Goal: Information Seeking & Learning: Learn about a topic

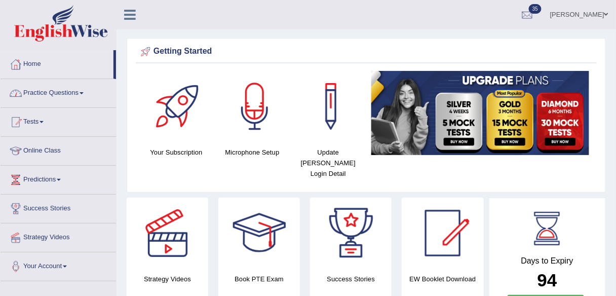
click at [87, 98] on link "Practice Questions" at bounding box center [58, 91] width 115 height 25
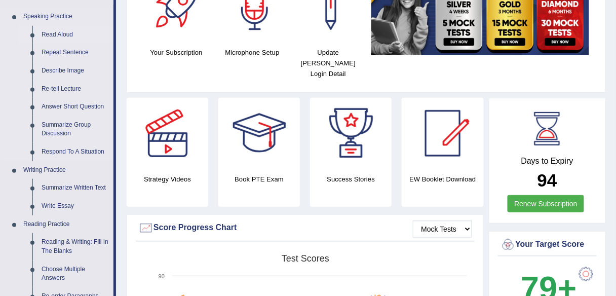
scroll to position [81, 0]
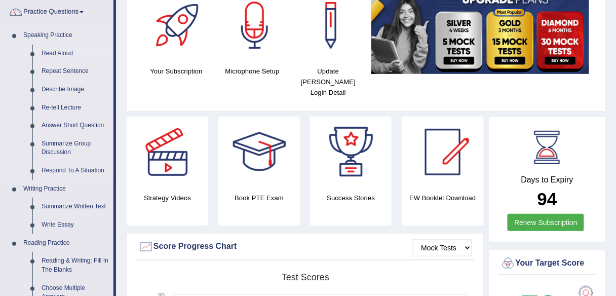
click at [64, 55] on link "Read Aloud" at bounding box center [75, 54] width 76 height 18
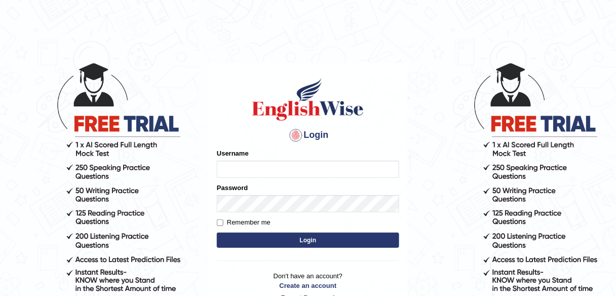
type input "shail123"
click at [275, 237] on button "Login" at bounding box center [308, 239] width 182 height 15
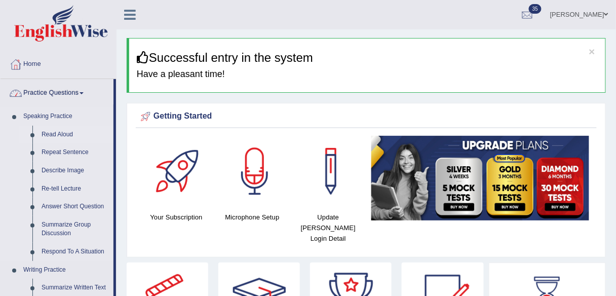
click at [63, 130] on link "Read Aloud" at bounding box center [75, 135] width 76 height 18
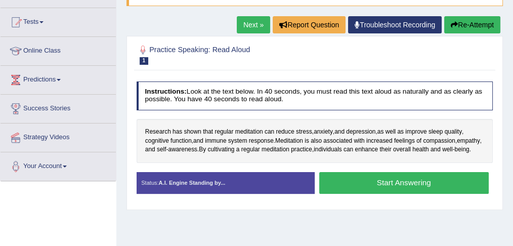
scroll to position [120, 0]
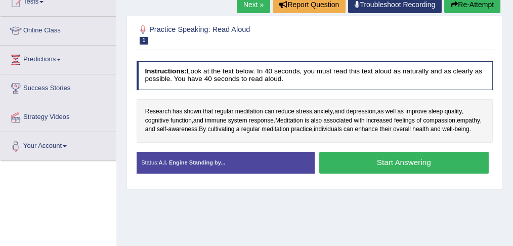
click at [256, 9] on link "Next »" at bounding box center [253, 4] width 33 height 17
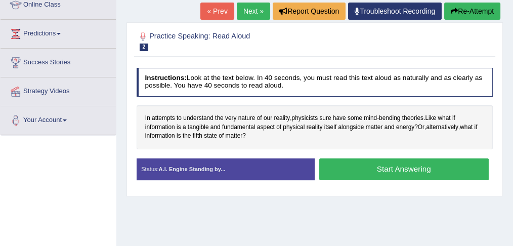
scroll to position [135, 0]
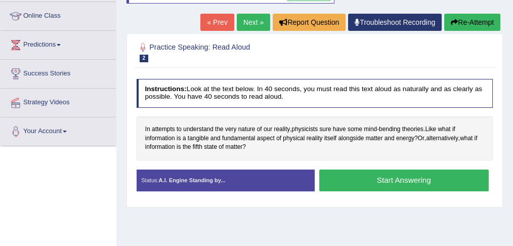
click at [252, 20] on link "Next »" at bounding box center [253, 22] width 33 height 17
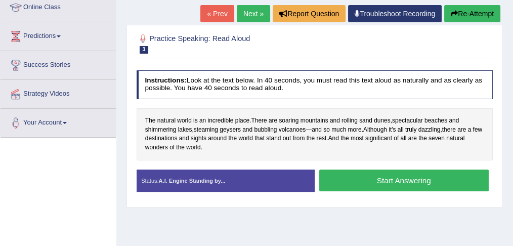
scroll to position [67, 0]
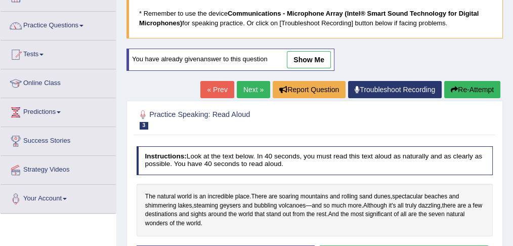
click at [250, 85] on link "Next »" at bounding box center [253, 89] width 33 height 17
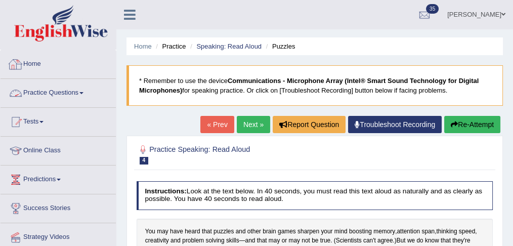
click at [74, 91] on link "Practice Questions" at bounding box center [58, 91] width 115 height 25
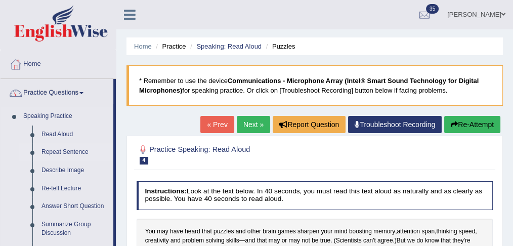
click at [79, 151] on link "Repeat Sentence" at bounding box center [75, 152] width 76 height 18
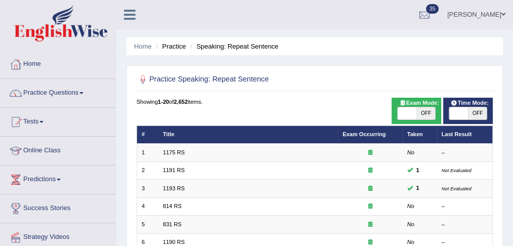
click at [429, 115] on span "OFF" at bounding box center [426, 113] width 19 height 12
checkbox input "true"
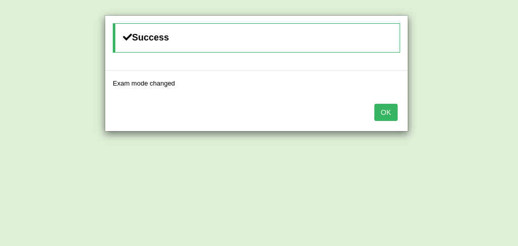
click at [381, 112] on button "OK" at bounding box center [386, 112] width 23 height 17
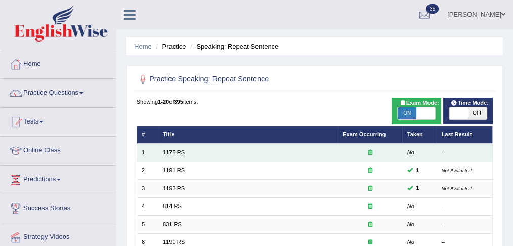
click at [175, 150] on link "1175 RS" at bounding box center [174, 152] width 22 height 6
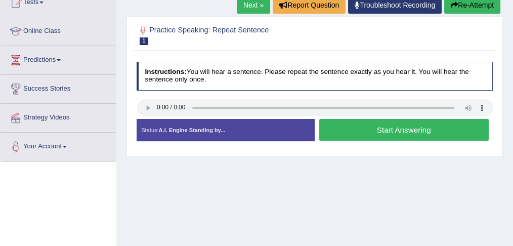
scroll to position [135, 0]
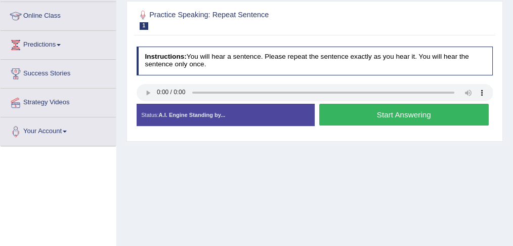
click at [354, 121] on button "Start Answering" at bounding box center [404, 115] width 170 height 22
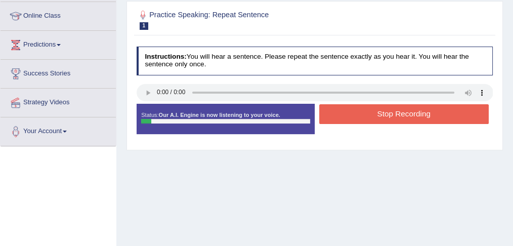
click at [354, 118] on button "Stop Recording" at bounding box center [404, 114] width 170 height 20
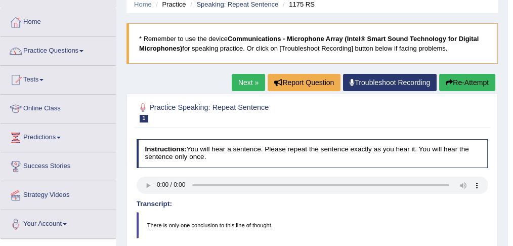
scroll to position [33, 0]
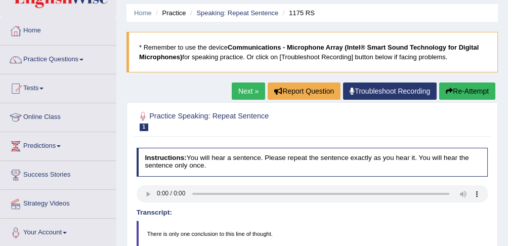
click at [248, 94] on link "Next »" at bounding box center [248, 91] width 33 height 17
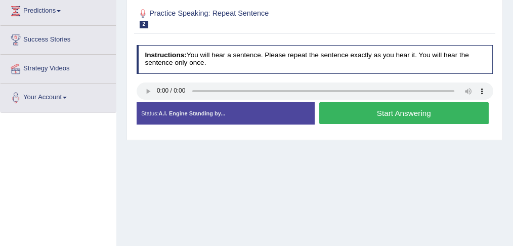
scroll to position [135, 0]
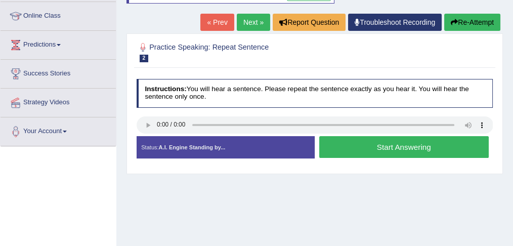
click at [351, 148] on button "Start Answering" at bounding box center [404, 147] width 170 height 22
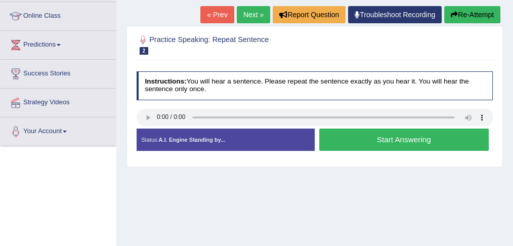
click at [351, 148] on button "Start Answering" at bounding box center [404, 140] width 170 height 22
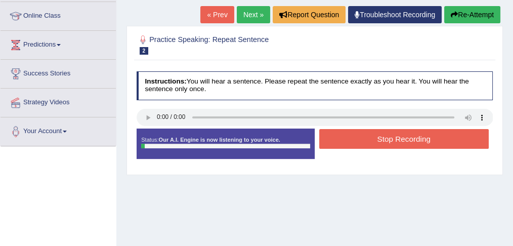
click at [351, 148] on div "Stop Recording" at bounding box center [404, 140] width 178 height 22
click at [351, 142] on button "Stop Recording" at bounding box center [404, 139] width 170 height 20
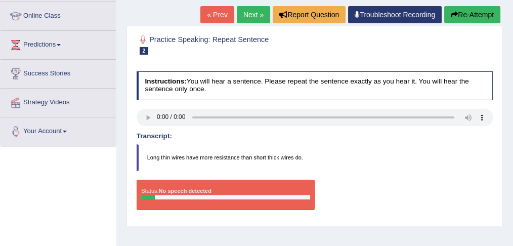
click at [251, 14] on link "Next »" at bounding box center [253, 14] width 33 height 17
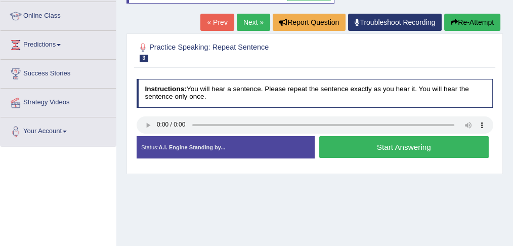
click at [234, 67] on div "Practice Speaking: Repeat Sentence 3 1193 RS Instructions: You will hear a sent…" at bounding box center [315, 103] width 377 height 141
click at [244, 24] on link "Next »" at bounding box center [253, 22] width 33 height 17
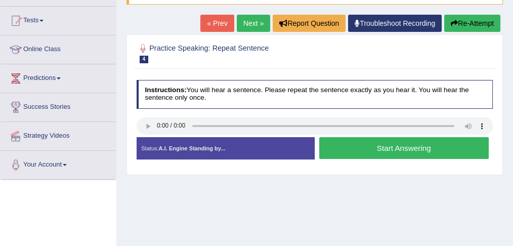
click at [367, 146] on button "Start Answering" at bounding box center [404, 148] width 170 height 22
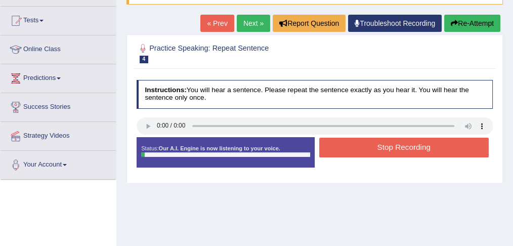
click at [367, 146] on button "Stop Recording" at bounding box center [404, 148] width 170 height 20
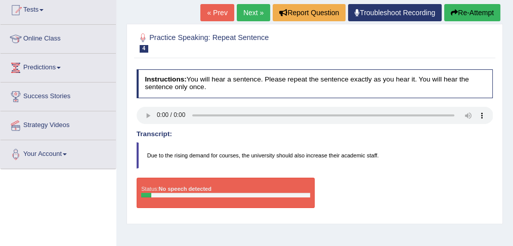
scroll to position [33, 0]
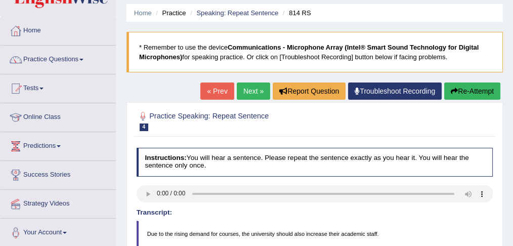
click at [244, 92] on link "Next »" at bounding box center [253, 91] width 33 height 17
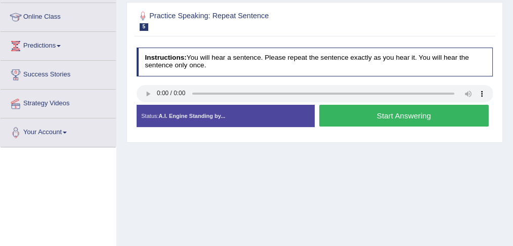
scroll to position [135, 0]
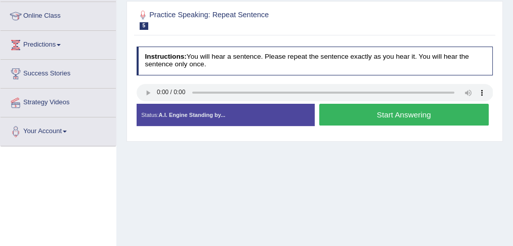
click at [357, 114] on button "Start Answering" at bounding box center [404, 115] width 170 height 22
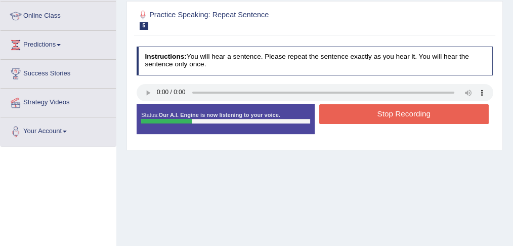
click at [363, 109] on button "Stop Recording" at bounding box center [404, 114] width 170 height 20
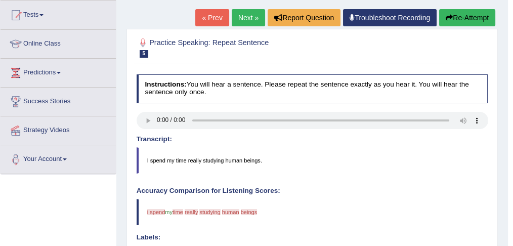
scroll to position [0, 0]
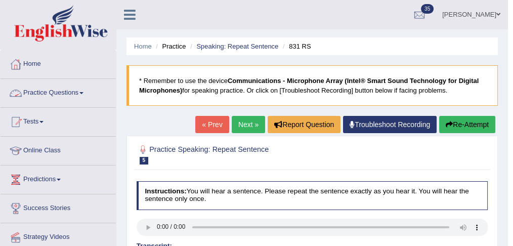
click at [81, 92] on link "Practice Questions" at bounding box center [58, 91] width 115 height 25
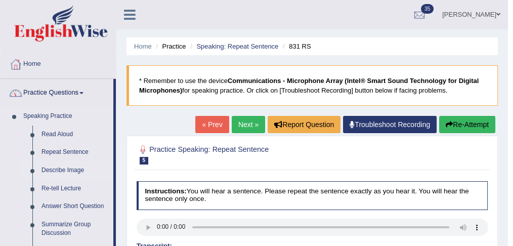
click at [74, 167] on link "Describe Image" at bounding box center [75, 171] width 76 height 18
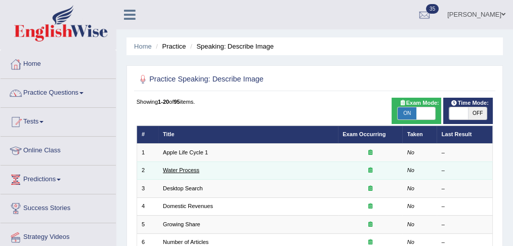
scroll to position [33, 0]
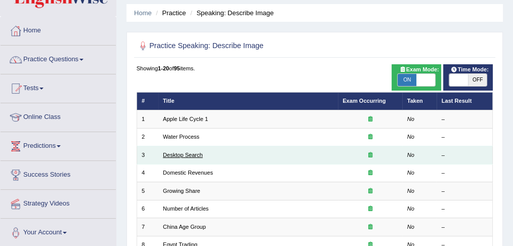
click at [179, 154] on link "Desktop Search" at bounding box center [183, 155] width 40 height 6
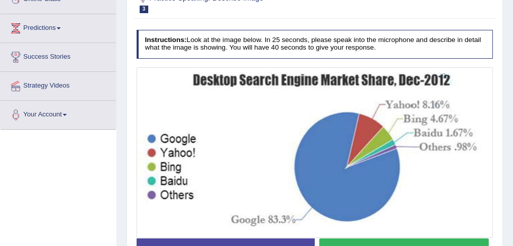
scroll to position [67, 0]
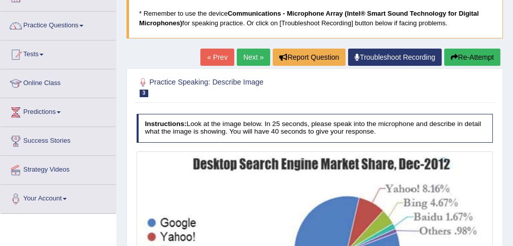
click at [250, 53] on link "Next »" at bounding box center [253, 57] width 33 height 17
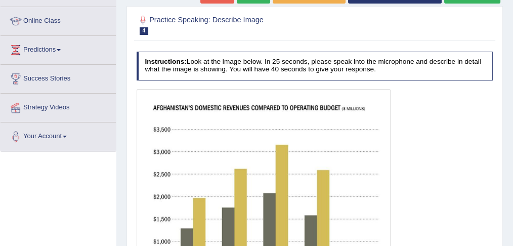
scroll to position [67, 0]
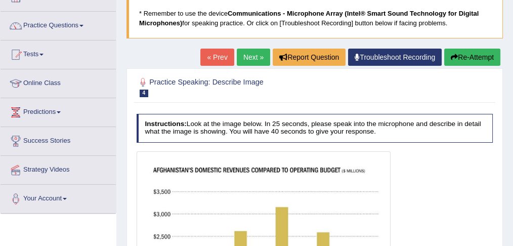
click at [251, 58] on link "Next »" at bounding box center [253, 57] width 33 height 17
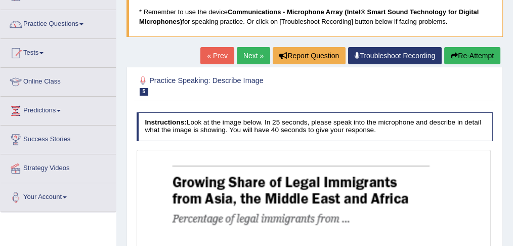
scroll to position [67, 0]
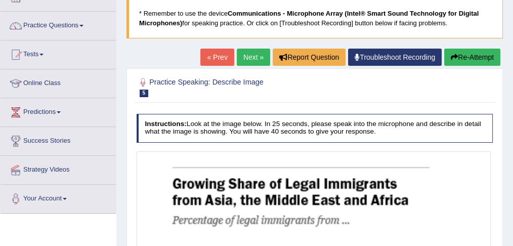
click at [243, 56] on link "Next »" at bounding box center [253, 57] width 33 height 17
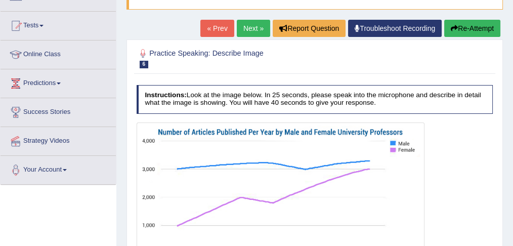
scroll to position [101, 0]
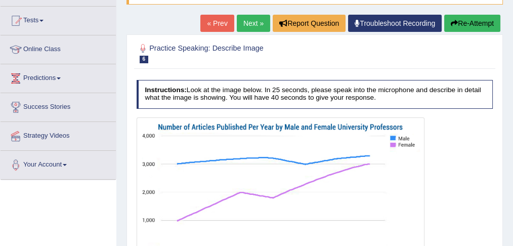
click at [223, 25] on link "« Prev" at bounding box center [217, 23] width 33 height 17
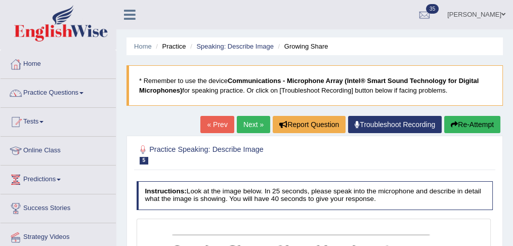
click at [210, 126] on link "« Prev" at bounding box center [217, 124] width 33 height 17
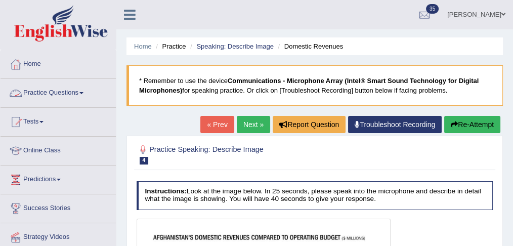
click at [79, 89] on link "Practice Questions" at bounding box center [58, 91] width 115 height 25
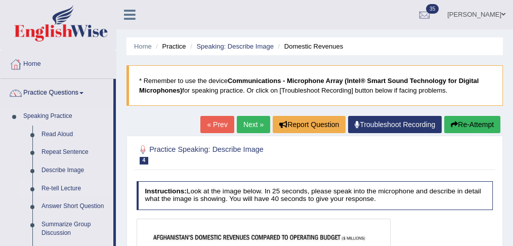
click at [58, 187] on link "Re-tell Lecture" at bounding box center [75, 189] width 76 height 18
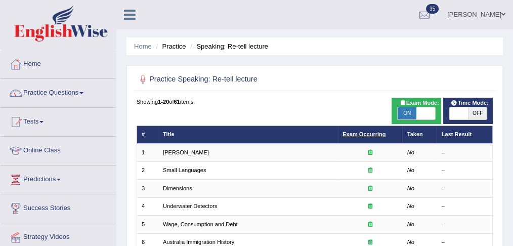
click at [363, 136] on link "Exam Occurring" at bounding box center [364, 134] width 43 height 6
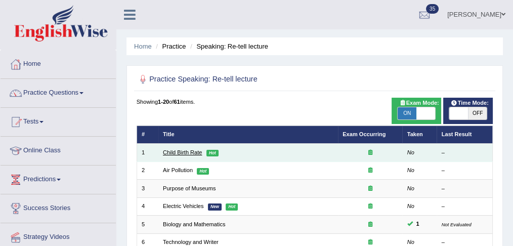
click at [179, 150] on link "Child Birth Rate" at bounding box center [182, 152] width 39 height 6
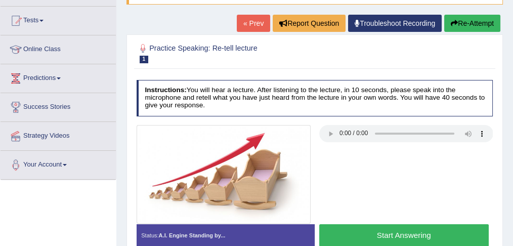
click at [248, 23] on link "« Prev" at bounding box center [253, 23] width 33 height 17
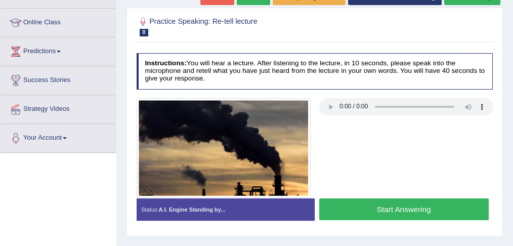
scroll to position [135, 0]
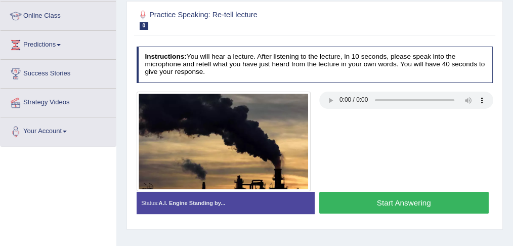
click at [333, 149] on div at bounding box center [315, 142] width 366 height 100
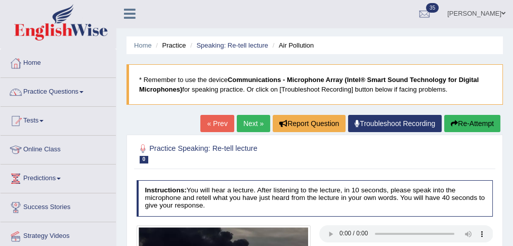
scroll to position [0, 0]
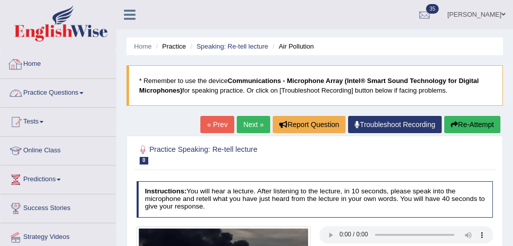
click at [66, 96] on link "Practice Questions" at bounding box center [58, 91] width 115 height 25
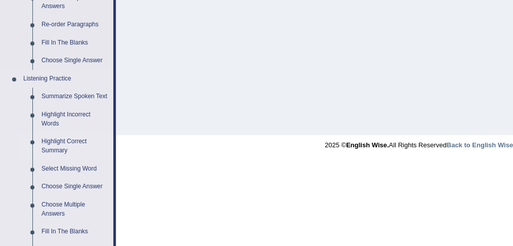
scroll to position [506, 0]
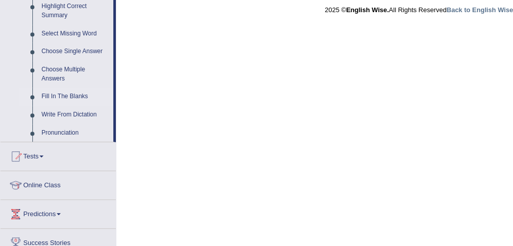
click at [73, 97] on link "Fill In The Blanks" at bounding box center [75, 97] width 76 height 18
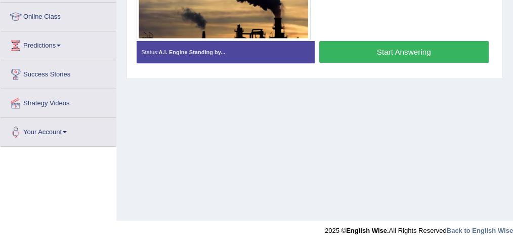
scroll to position [201, 0]
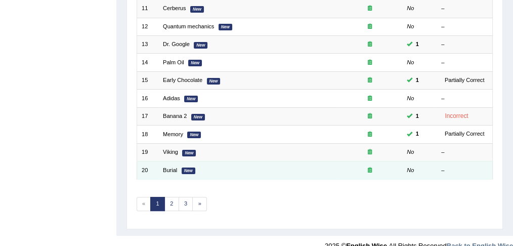
scroll to position [333, 0]
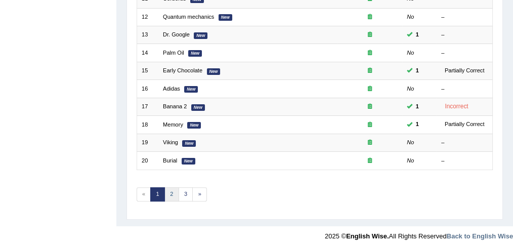
click at [170, 194] on link "2" at bounding box center [172, 194] width 15 height 14
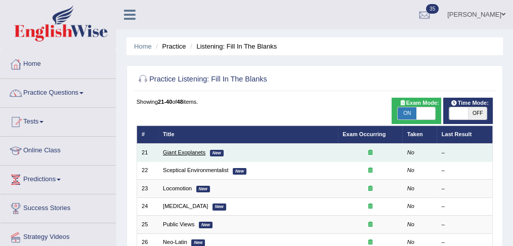
click at [176, 152] on link "Giant Exoplanets" at bounding box center [184, 152] width 43 height 6
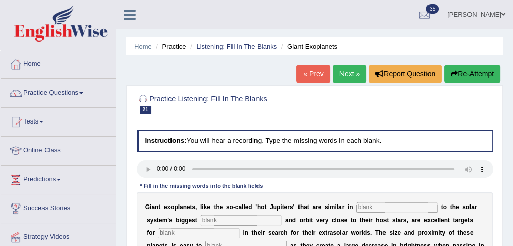
click at [344, 77] on link "Next »" at bounding box center [349, 73] width 33 height 17
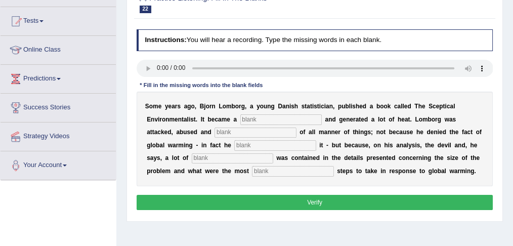
scroll to position [101, 0]
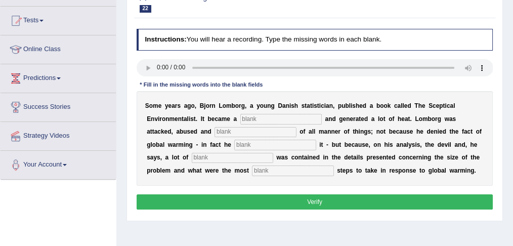
click at [236, 25] on div "Instructions: You will hear a recording. Type the missing words in each blank. …" at bounding box center [314, 120] width 361 height 191
click at [380, 13] on div at bounding box center [315, 2] width 357 height 26
click at [278, 118] on input "text" at bounding box center [282, 119] width 82 height 10
type input "best seller"
click at [253, 129] on input "text" at bounding box center [256, 132] width 82 height 10
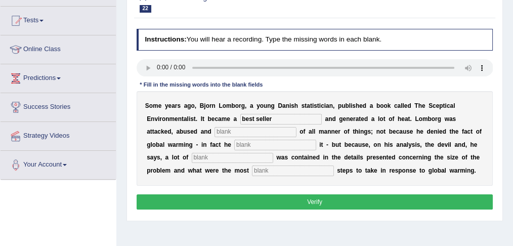
click at [253, 145] on input "text" at bounding box center [275, 145] width 82 height 10
click at [260, 145] on input "text" at bounding box center [275, 145] width 82 height 10
click at [268, 128] on input "text" at bounding box center [256, 132] width 82 height 10
click at [272, 143] on input "text" at bounding box center [275, 145] width 82 height 10
type input "frimed"
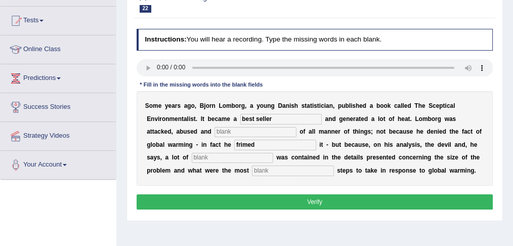
click at [271, 174] on input "text" at bounding box center [293, 171] width 82 height 10
type input "e"
click at [257, 161] on input "e" at bounding box center [233, 158] width 82 height 10
type input "e"
click at [264, 129] on input "e" at bounding box center [256, 132] width 82 height 10
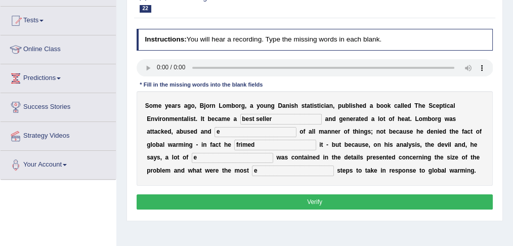
type input "e"
click at [292, 195] on button "Verify" at bounding box center [315, 201] width 357 height 15
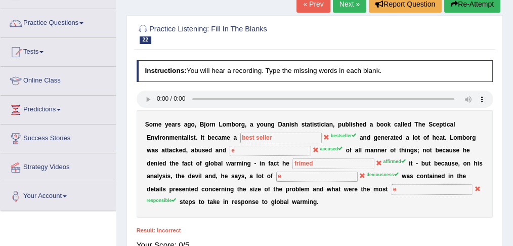
scroll to position [106, 0]
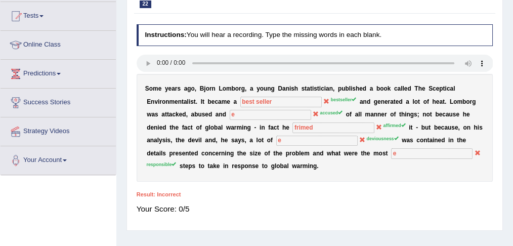
click at [330, 92] on div "S o m e y e a r s a g o , B j o r n L o m b o r g , a y o u n g D a n i s h s t…" at bounding box center [315, 128] width 357 height 108
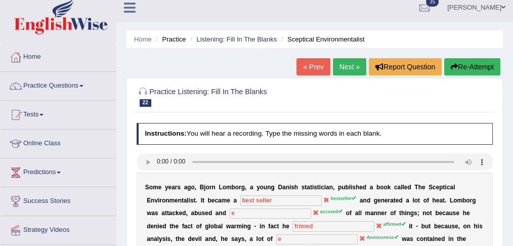
scroll to position [0, 0]
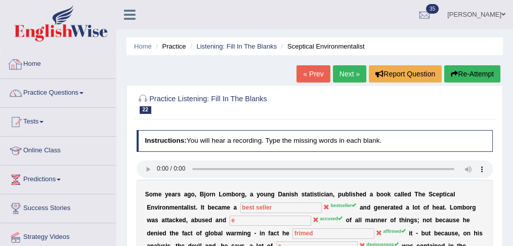
click at [49, 66] on link "Home" at bounding box center [58, 62] width 115 height 25
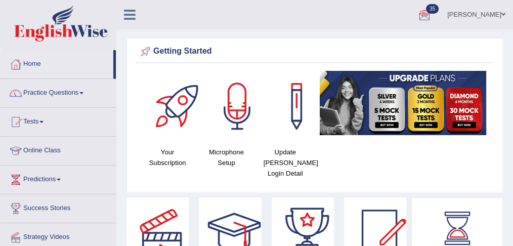
click at [346, 19] on ul "[PERSON_NAME] Toggle navigation Username: Shail123 Access Type: Online Subscrip…" at bounding box center [374, 14] width 278 height 29
